Goal: Task Accomplishment & Management: Manage account settings

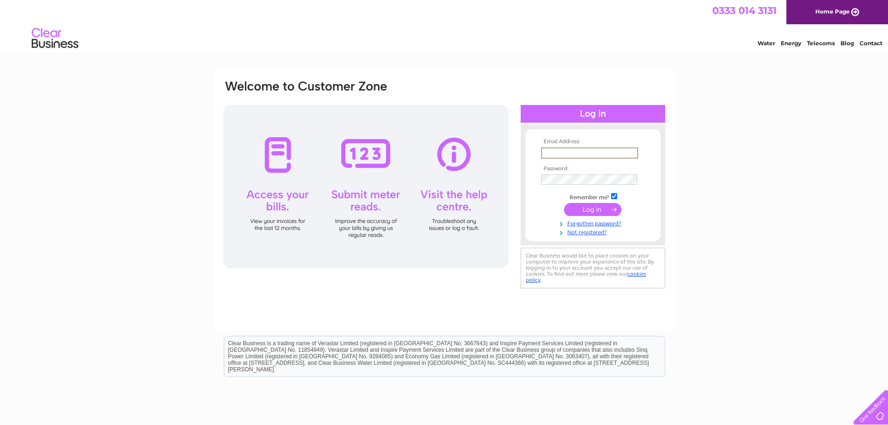
click at [558, 155] on input "text" at bounding box center [589, 152] width 97 height 11
type input "hayllar.helbeck@googlemail.com"
click at [564, 203] on input "submit" at bounding box center [592, 209] width 57 height 13
click at [596, 205] on input "submit" at bounding box center [592, 209] width 57 height 13
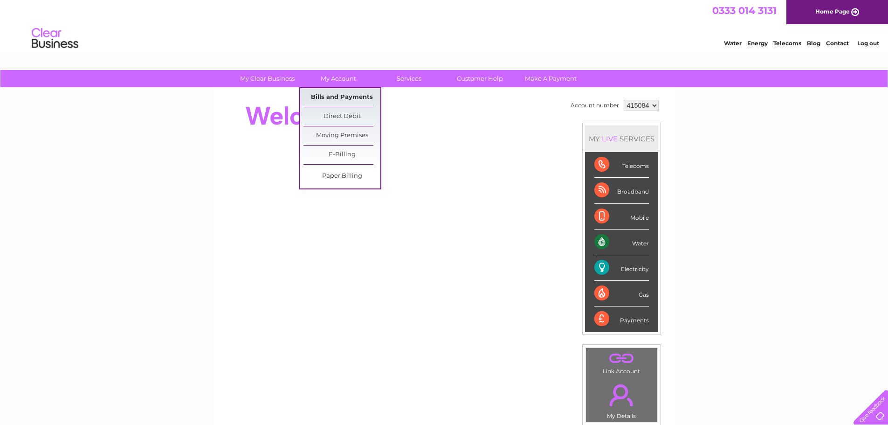
click at [337, 94] on link "Bills and Payments" at bounding box center [342, 97] width 77 height 19
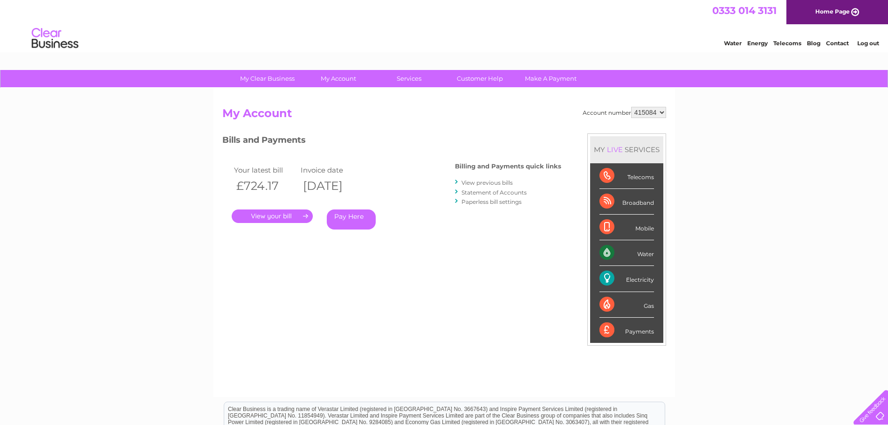
drag, startPoint x: 296, startPoint y: 218, endPoint x: 291, endPoint y: 214, distance: 6.3
click at [295, 218] on link "." at bounding box center [272, 216] width 81 height 14
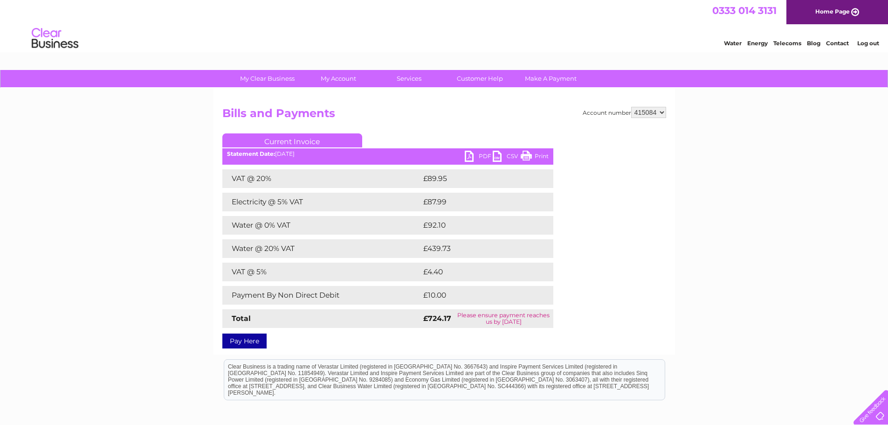
click at [485, 153] on link "PDF" at bounding box center [479, 158] width 28 height 14
click at [874, 43] on link "Log out" at bounding box center [869, 43] width 22 height 7
